Goal: Task Accomplishment & Management: Use online tool/utility

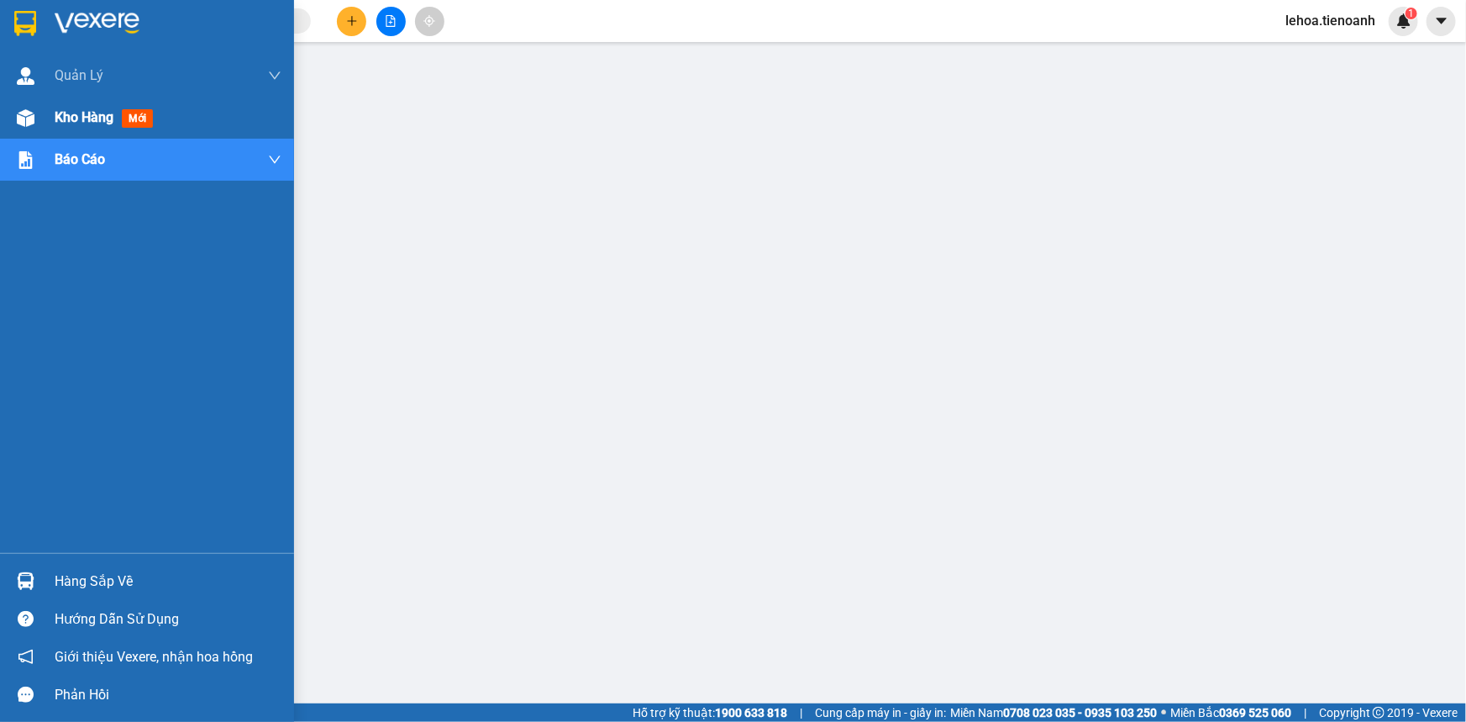
click at [84, 123] on span "Kho hàng" at bounding box center [84, 117] width 59 height 16
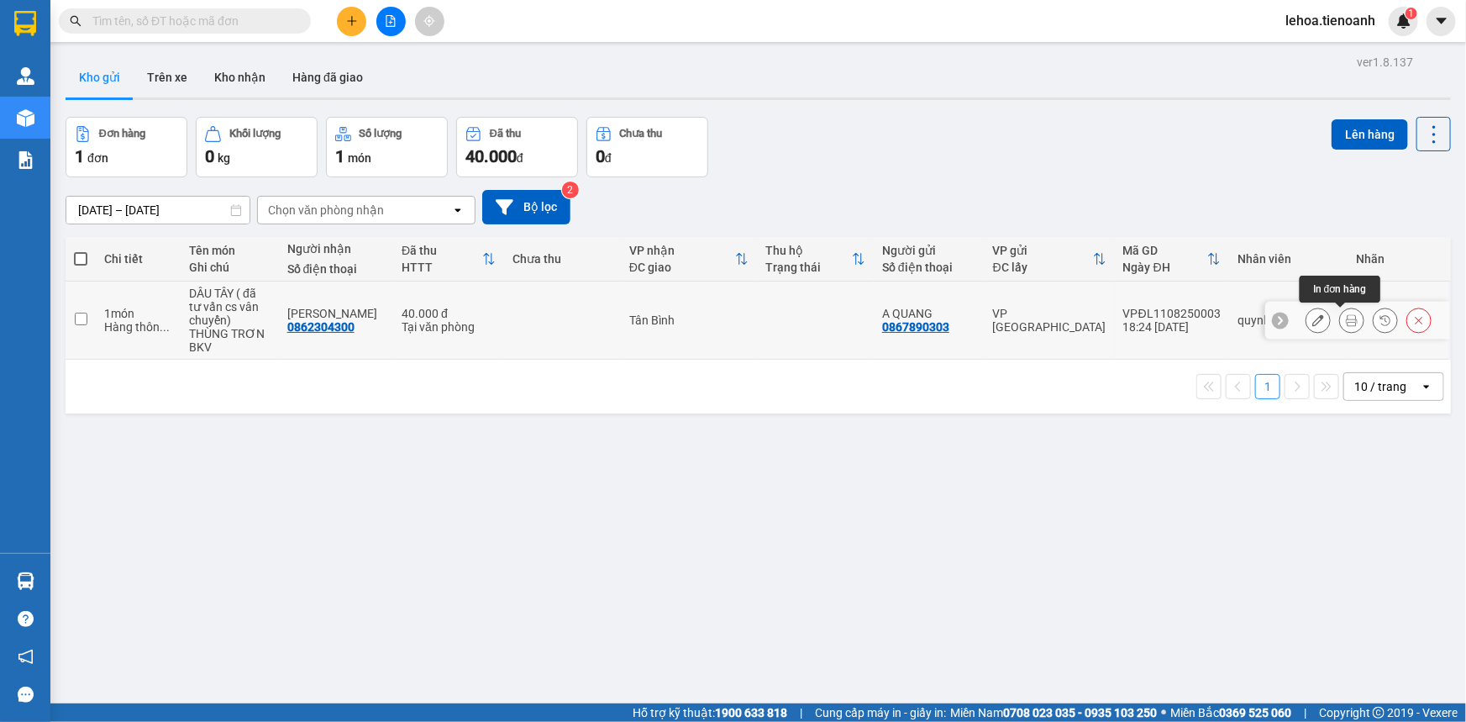
click at [935, 325] on icon at bounding box center [1352, 320] width 12 height 12
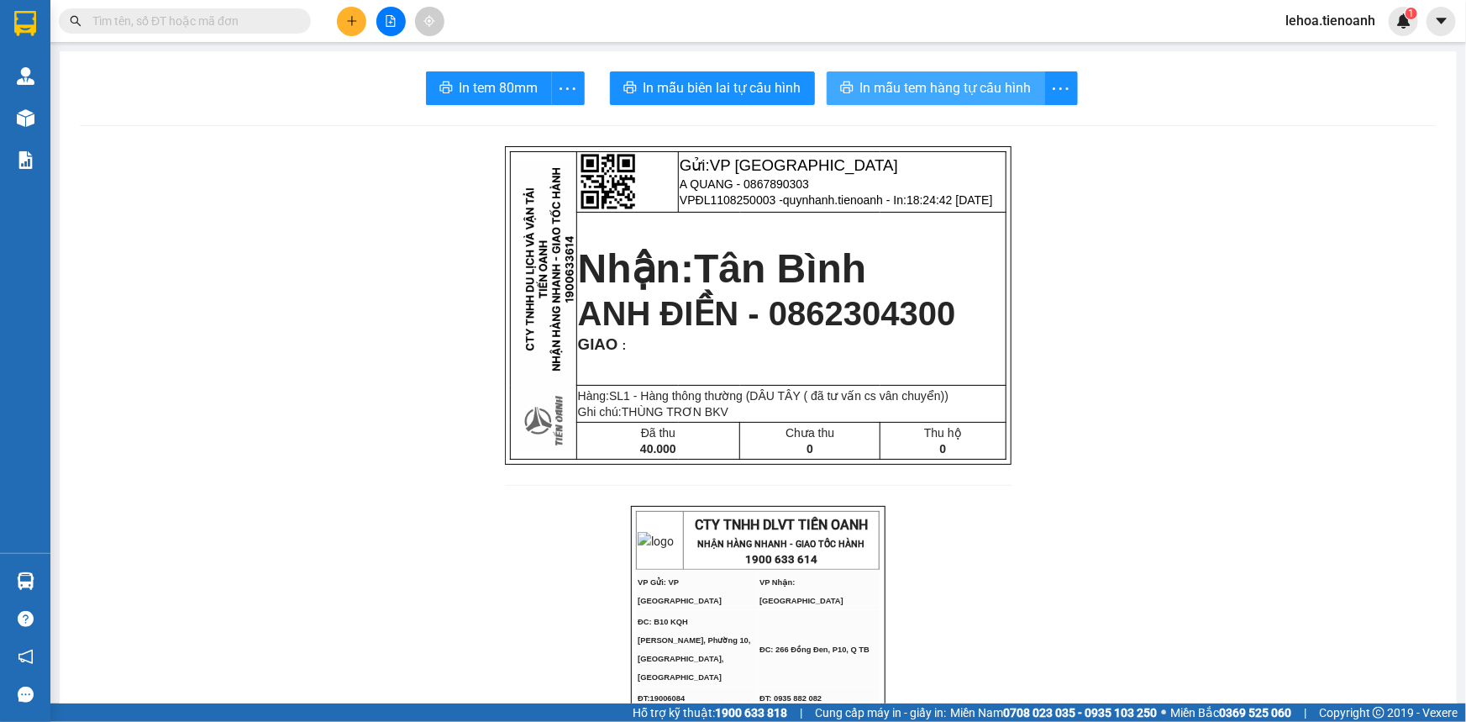
click at [878, 84] on span "In mẫu tem hàng tự cấu hình" at bounding box center [945, 87] width 171 height 21
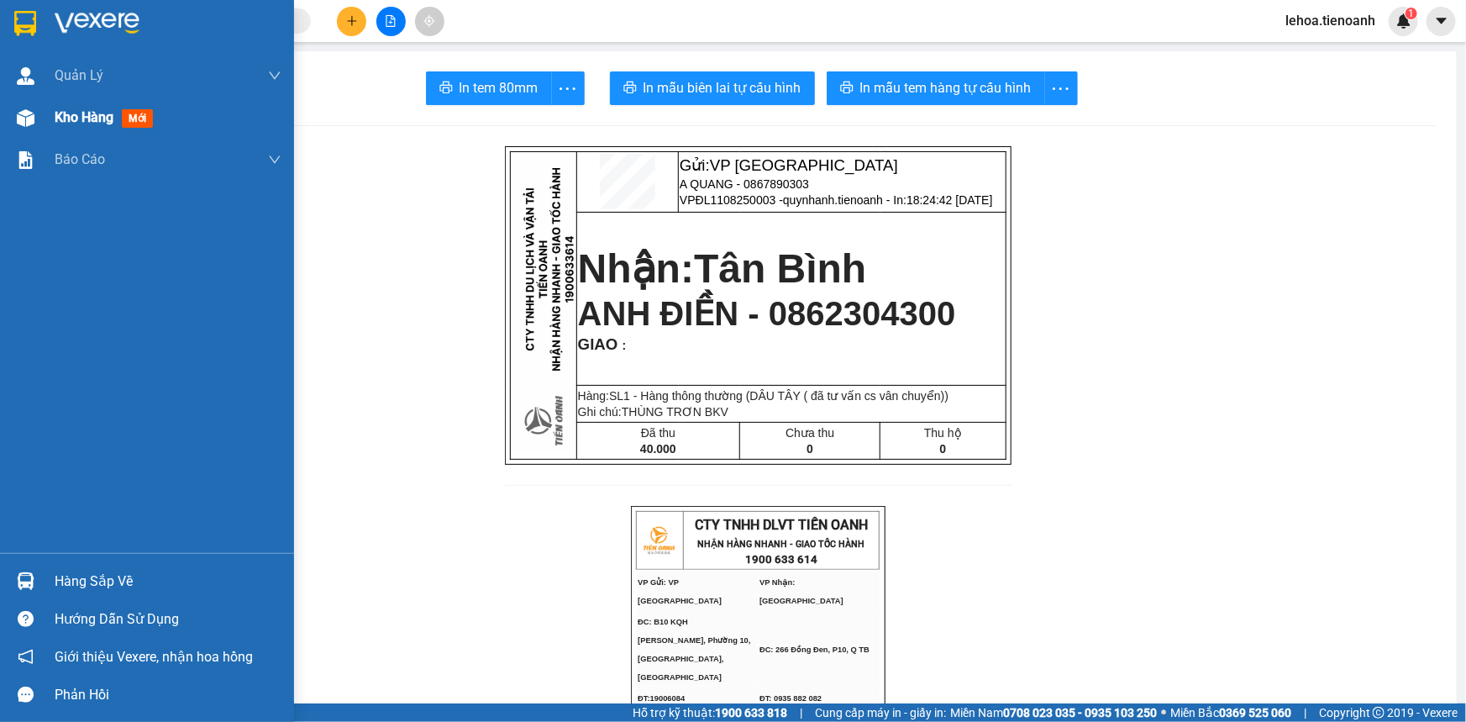
click at [79, 126] on div "Kho hàng mới" at bounding box center [107, 117] width 105 height 21
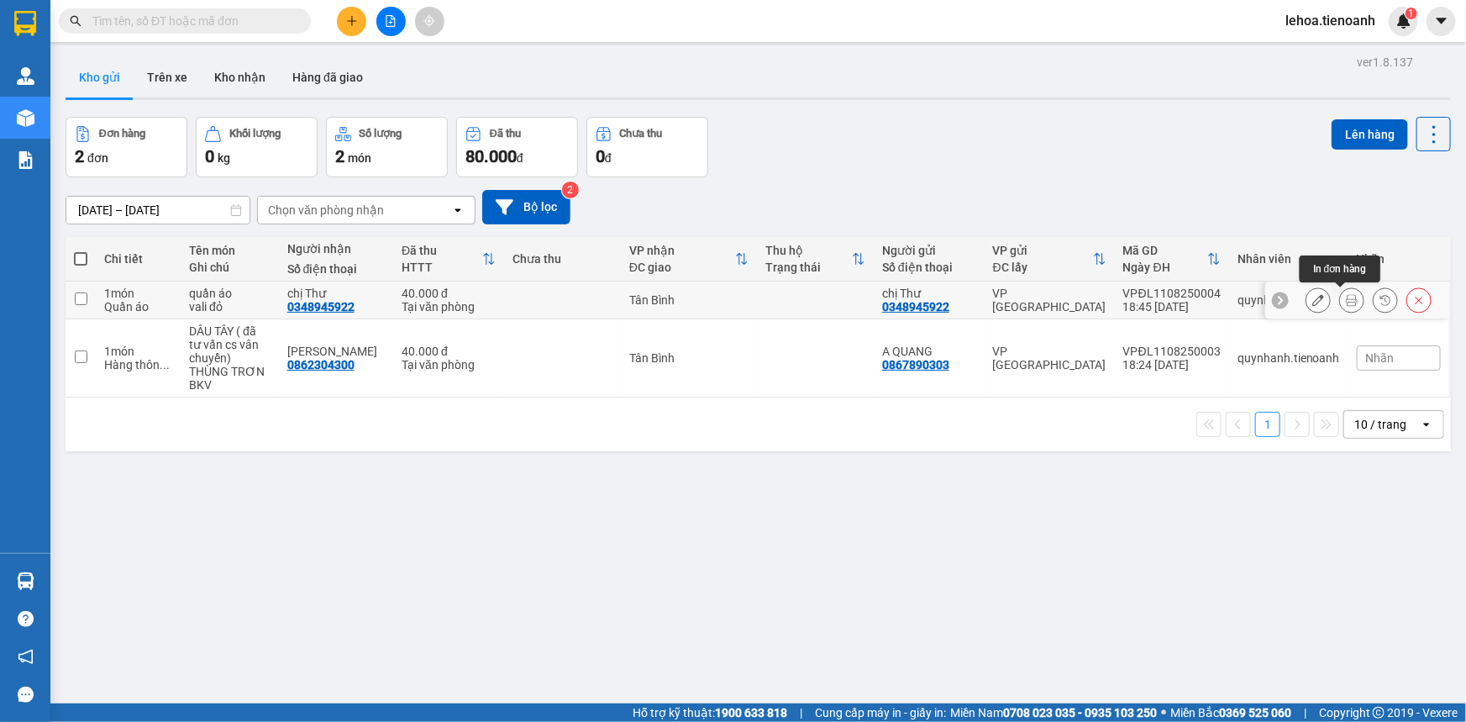
click at [935, 302] on button at bounding box center [1352, 300] width 24 height 29
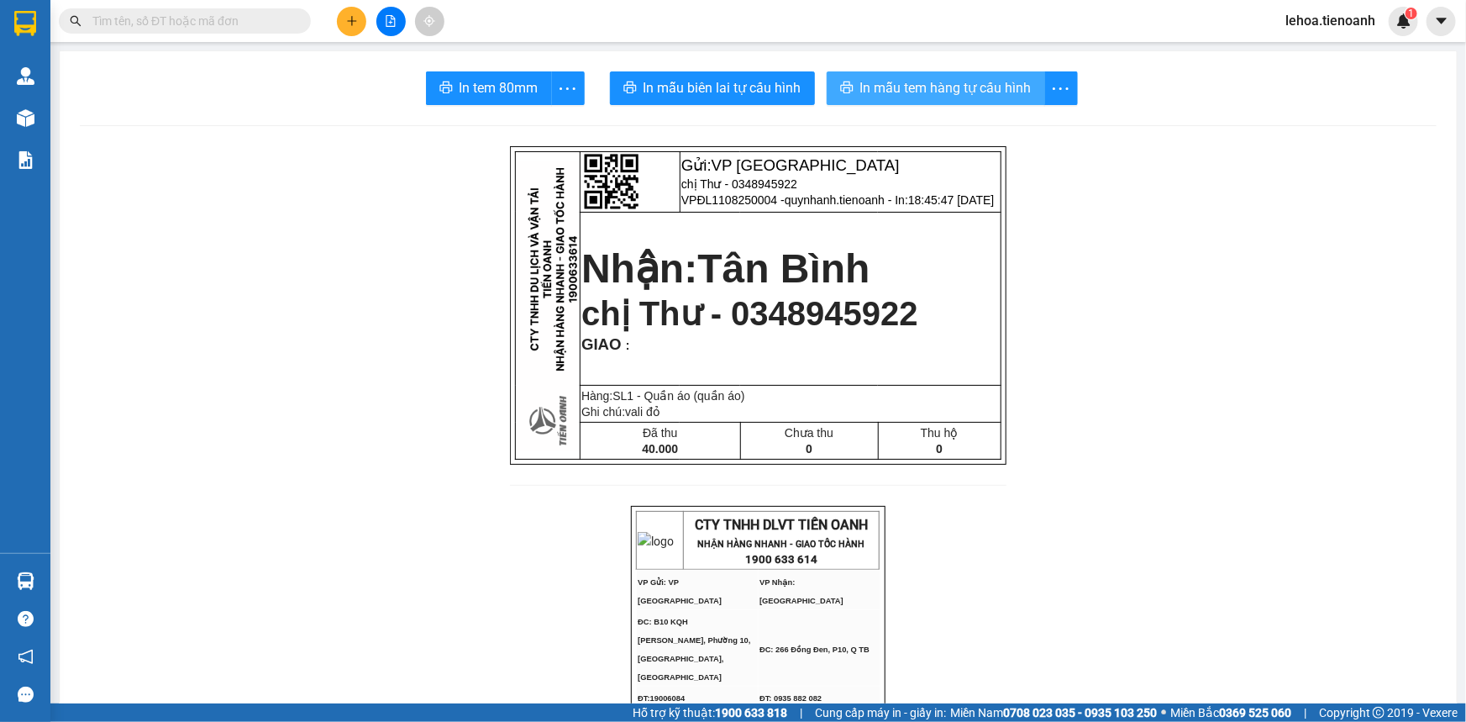
click at [935, 85] on span "In mẫu tem hàng tự cấu hình" at bounding box center [945, 87] width 171 height 21
